Goal: Use online tool/utility

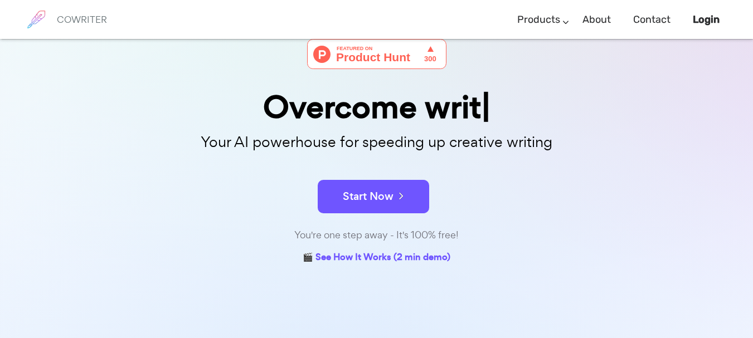
scroll to position [167, 0]
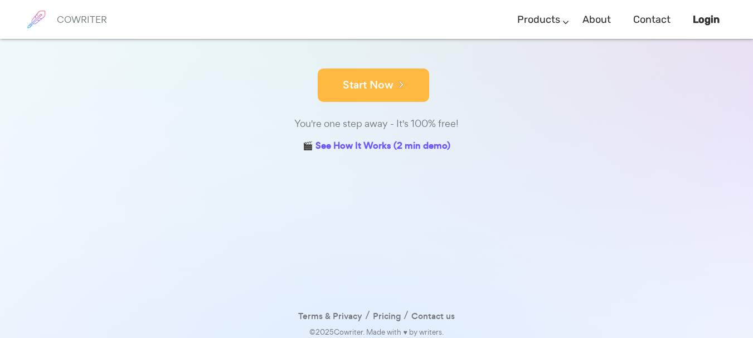
click at [402, 93] on button "Start Now" at bounding box center [374, 85] width 112 height 33
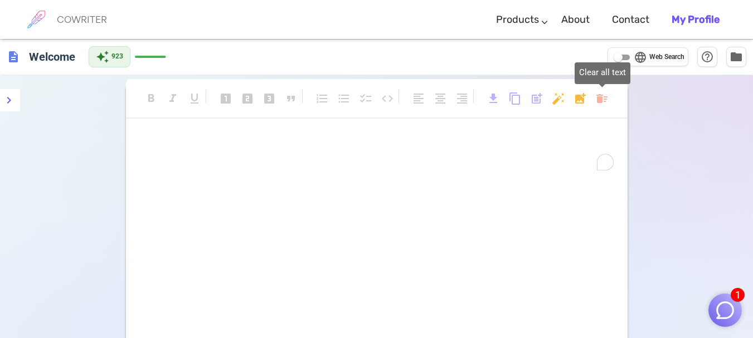
click at [605, 103] on body "1 COWRITER Products Writing Marketing Emails Images (soon) About Contact My Pro…" at bounding box center [376, 229] width 753 height 459
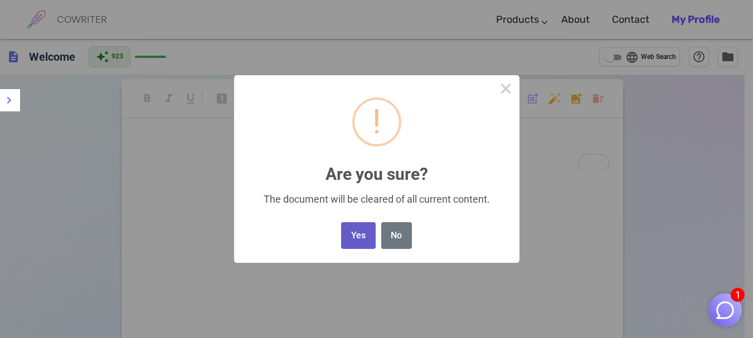
click at [364, 232] on button "Yes" at bounding box center [358, 235] width 34 height 27
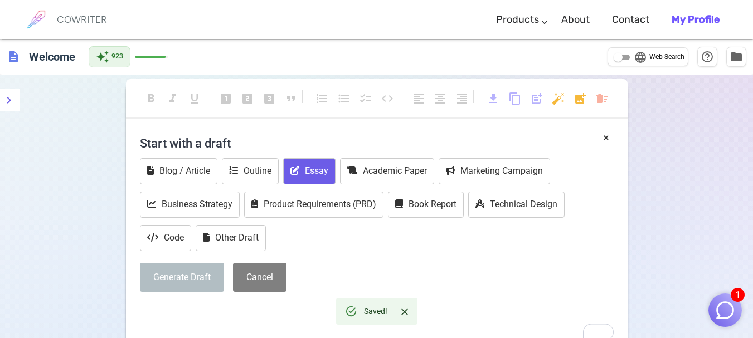
click at [295, 172] on icon "To enrich screen reader interactions, please activate Accessibility in Grammarl…" at bounding box center [294, 170] width 9 height 9
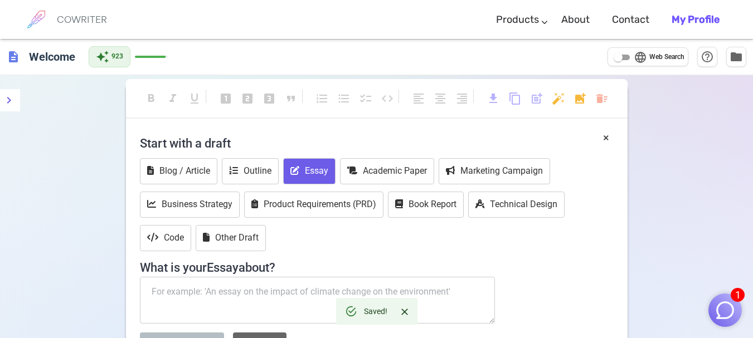
scroll to position [190, 0]
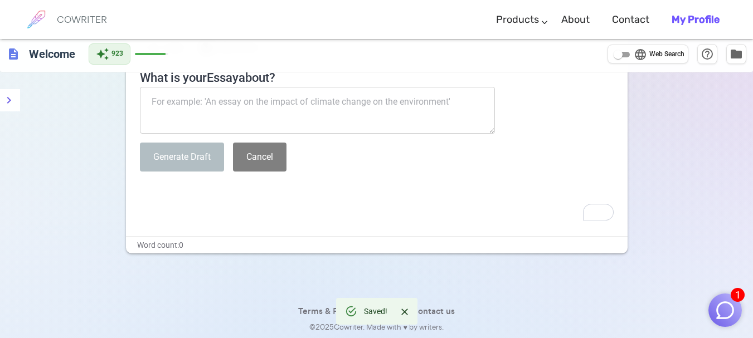
click at [324, 100] on textarea "To enrich screen reader interactions, please activate Accessibility in Grammarl…" at bounding box center [318, 110] width 356 height 47
paste textarea "Regardless of nationality or race, choose a Filipino characteristic and values …"
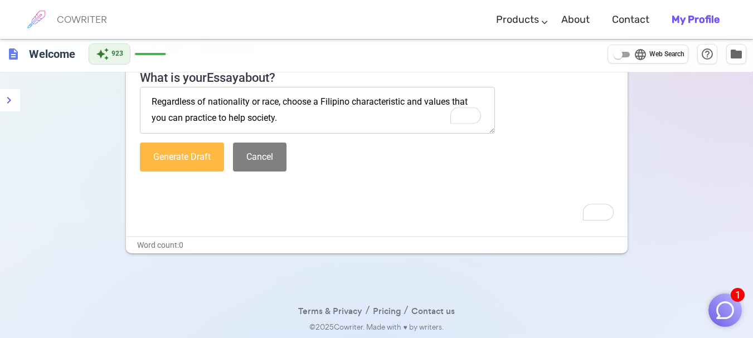
type textarea "Regardless of nationality or race, choose a Filipino characteristic and values …"
click at [195, 171] on button "Generate Draft" at bounding box center [182, 158] width 84 height 30
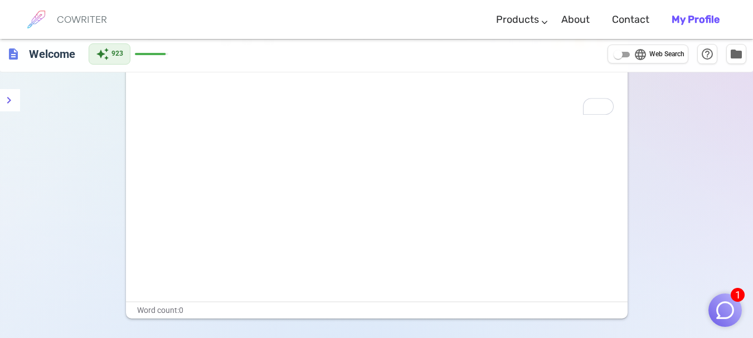
scroll to position [0, 0]
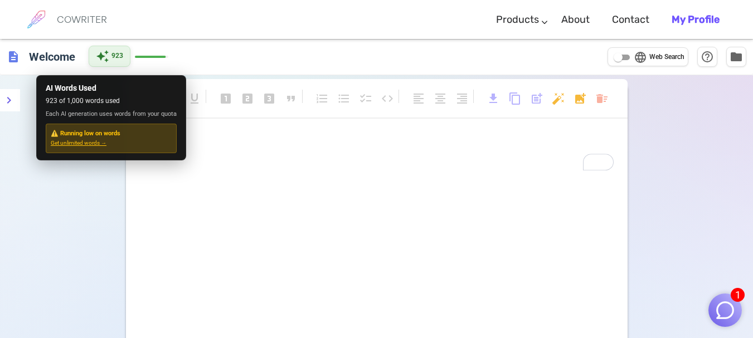
click at [122, 47] on div "auto_awesome 923" at bounding box center [110, 56] width 42 height 21
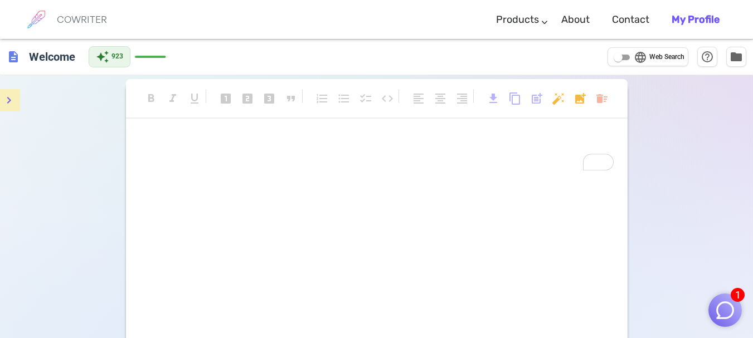
click at [2, 97] on icon "menu" at bounding box center [8, 100] width 13 height 13
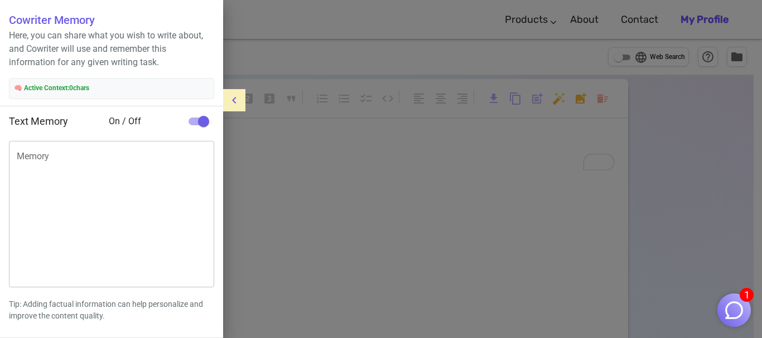
click at [190, 122] on input "checkbox" at bounding box center [204, 121] width 64 height 21
checkbox input "false"
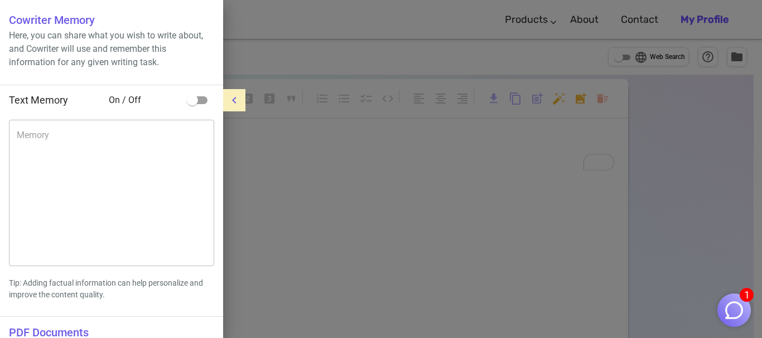
click at [350, 133] on div at bounding box center [381, 169] width 762 height 338
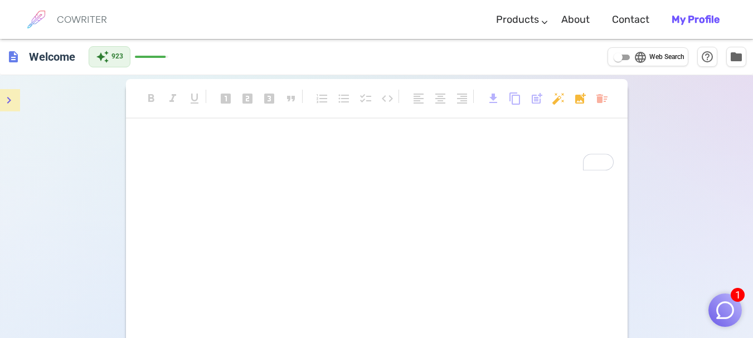
click at [444, 200] on div "﻿ ﻿" at bounding box center [377, 245] width 502 height 223
click at [319, 173] on div "﻿ ﻿" at bounding box center [377, 245] width 502 height 223
drag, startPoint x: 319, startPoint y: 173, endPoint x: 360, endPoint y: 150, distance: 46.2
click at [318, 173] on div "﻿ ﻿" at bounding box center [377, 245] width 502 height 223
